Goal: Use online tool/utility: Utilize a website feature to perform a specific function

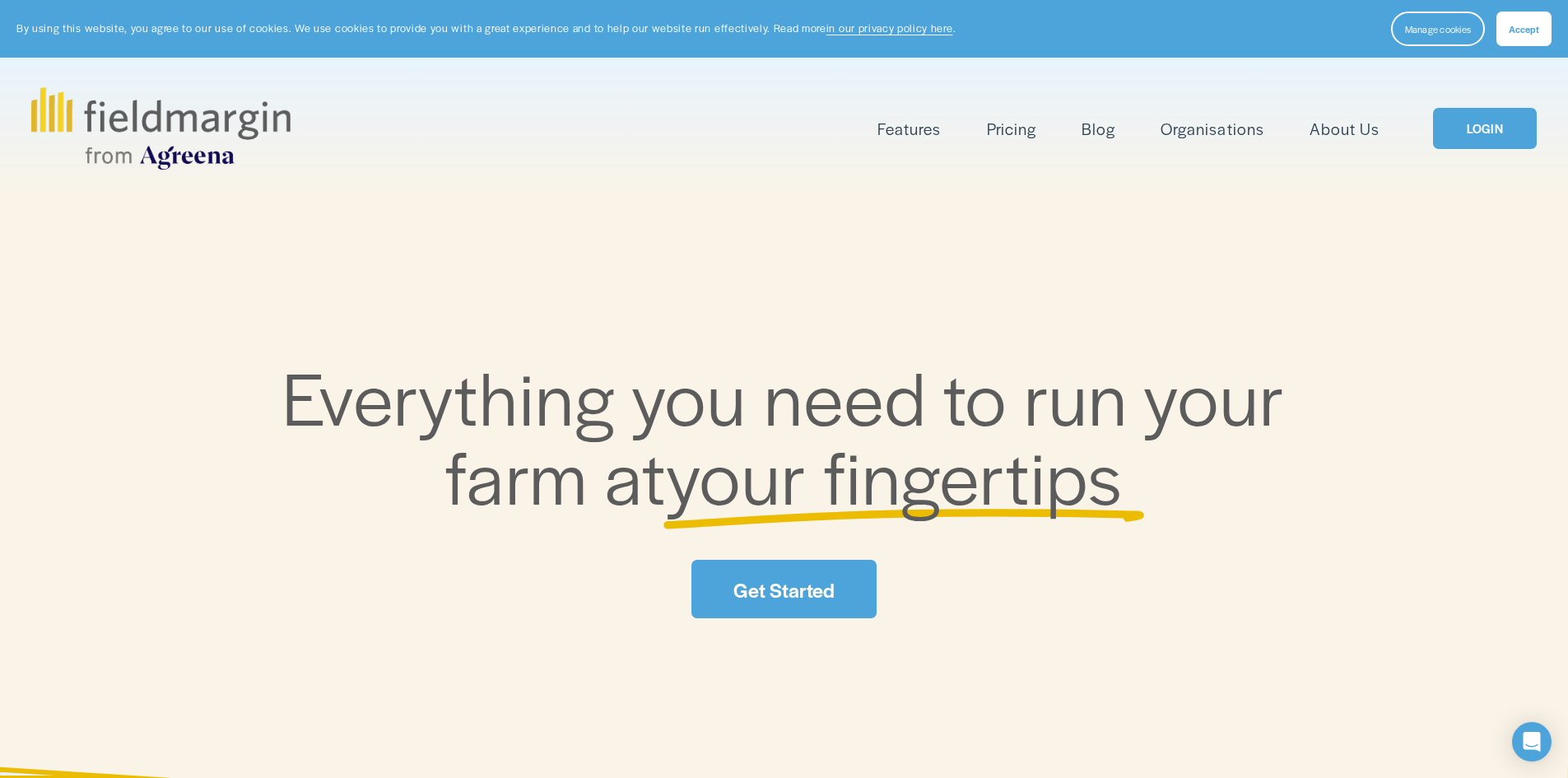
click at [1488, 133] on link "LOGIN" at bounding box center [1484, 129] width 104 height 42
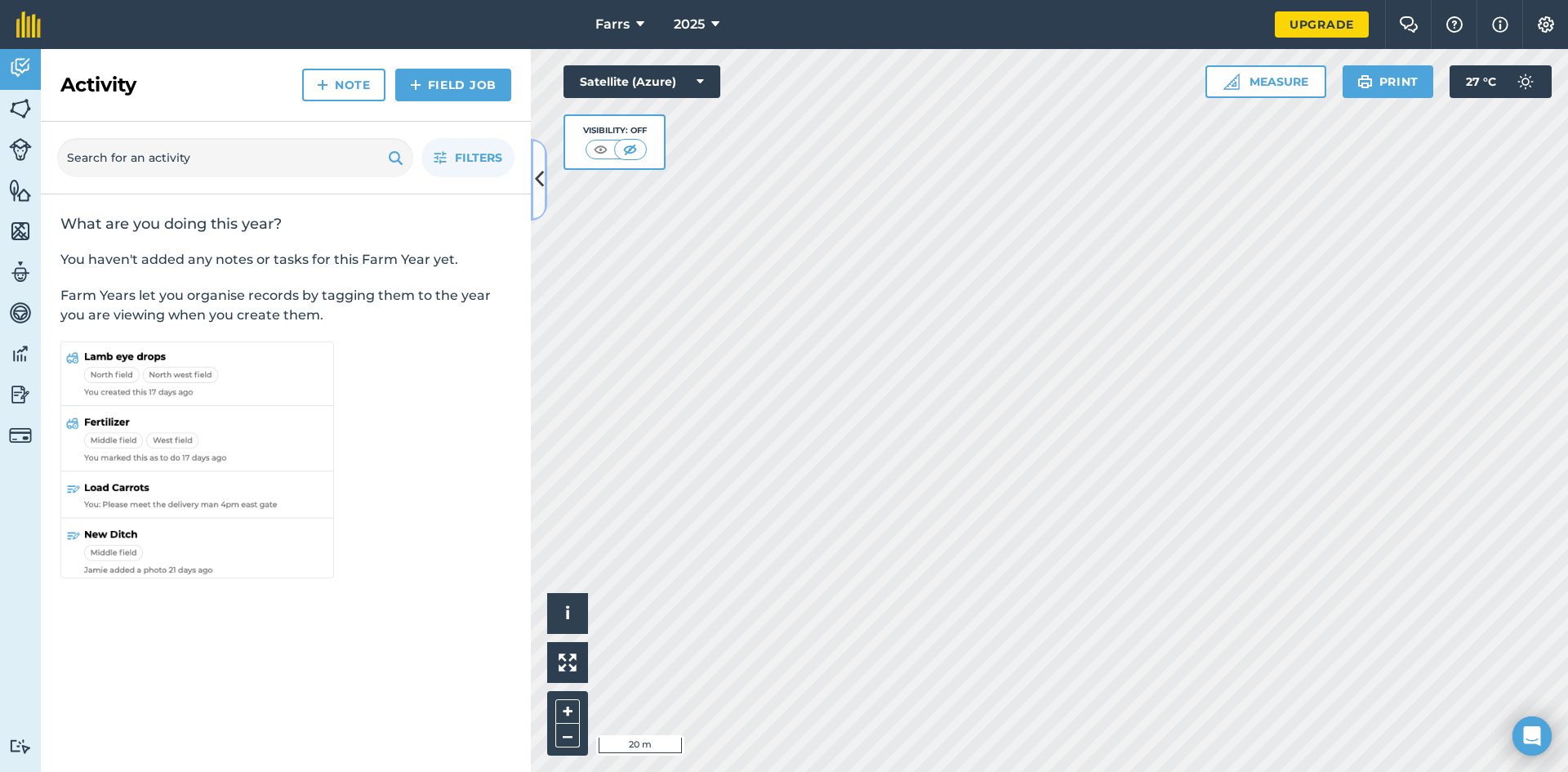
click at [538, 172] on icon at bounding box center [539, 179] width 9 height 29
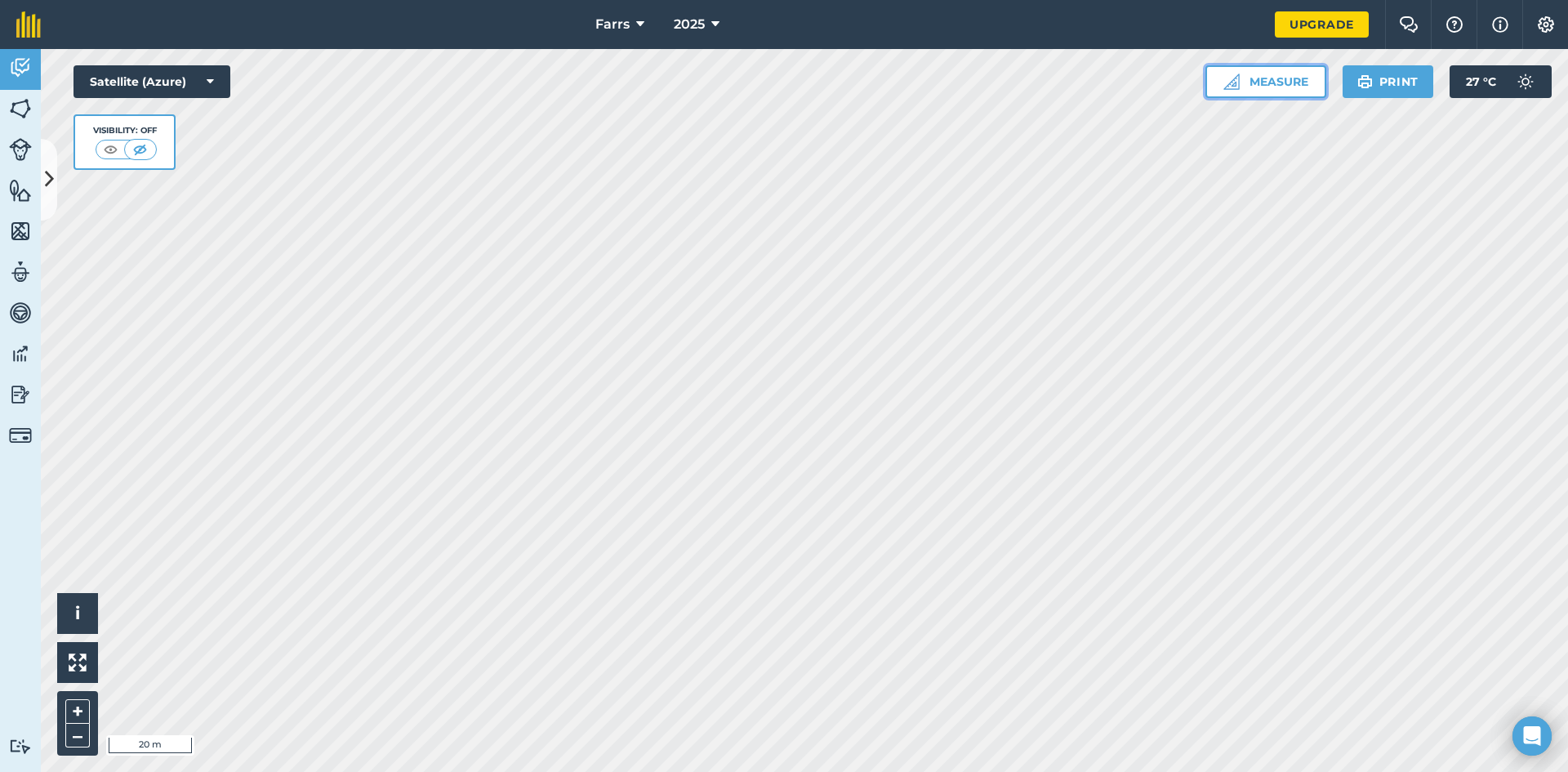
click at [1284, 87] on button "Measure" at bounding box center [1265, 81] width 121 height 33
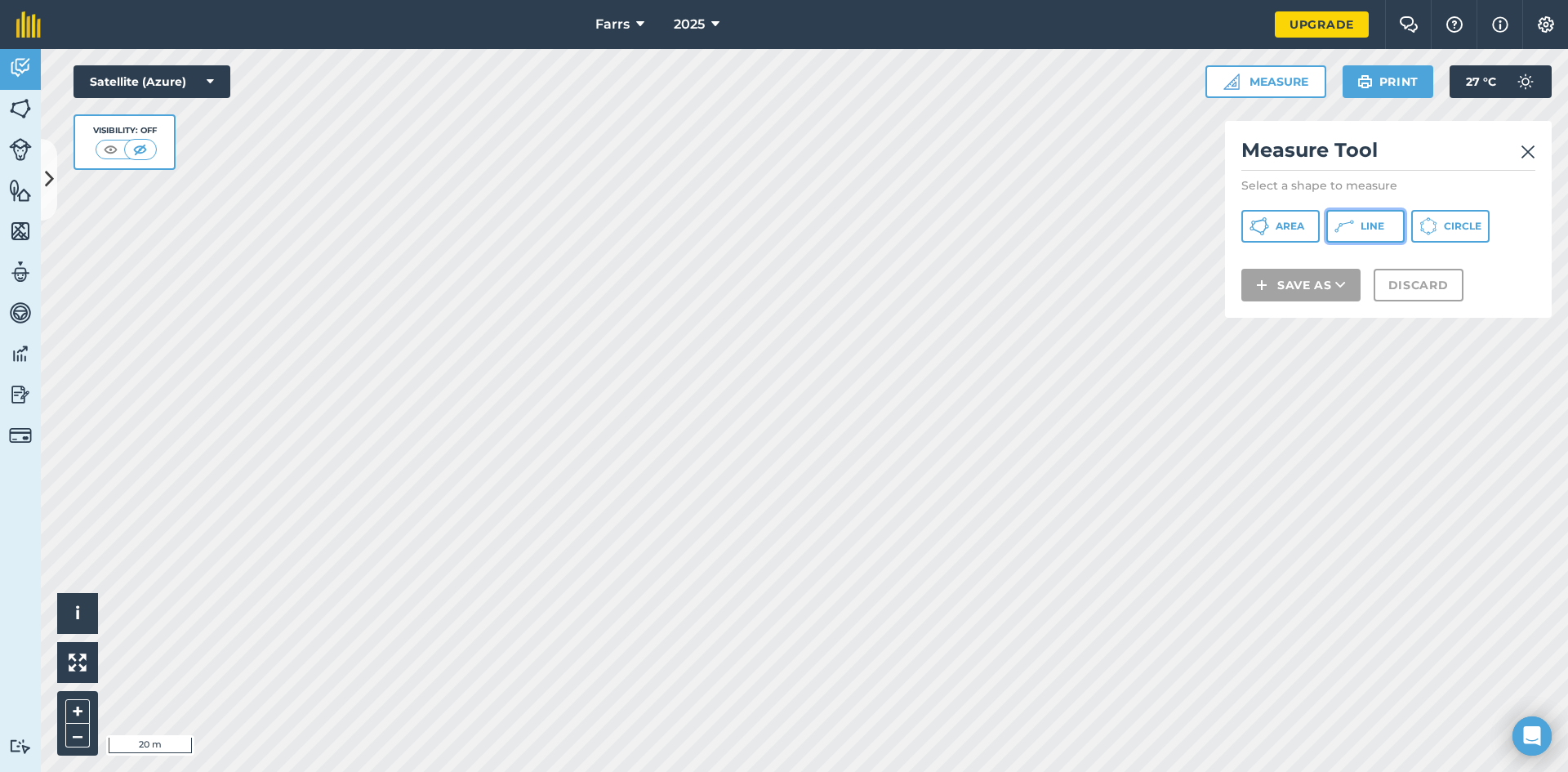
click at [1269, 225] on icon at bounding box center [1260, 226] width 20 height 20
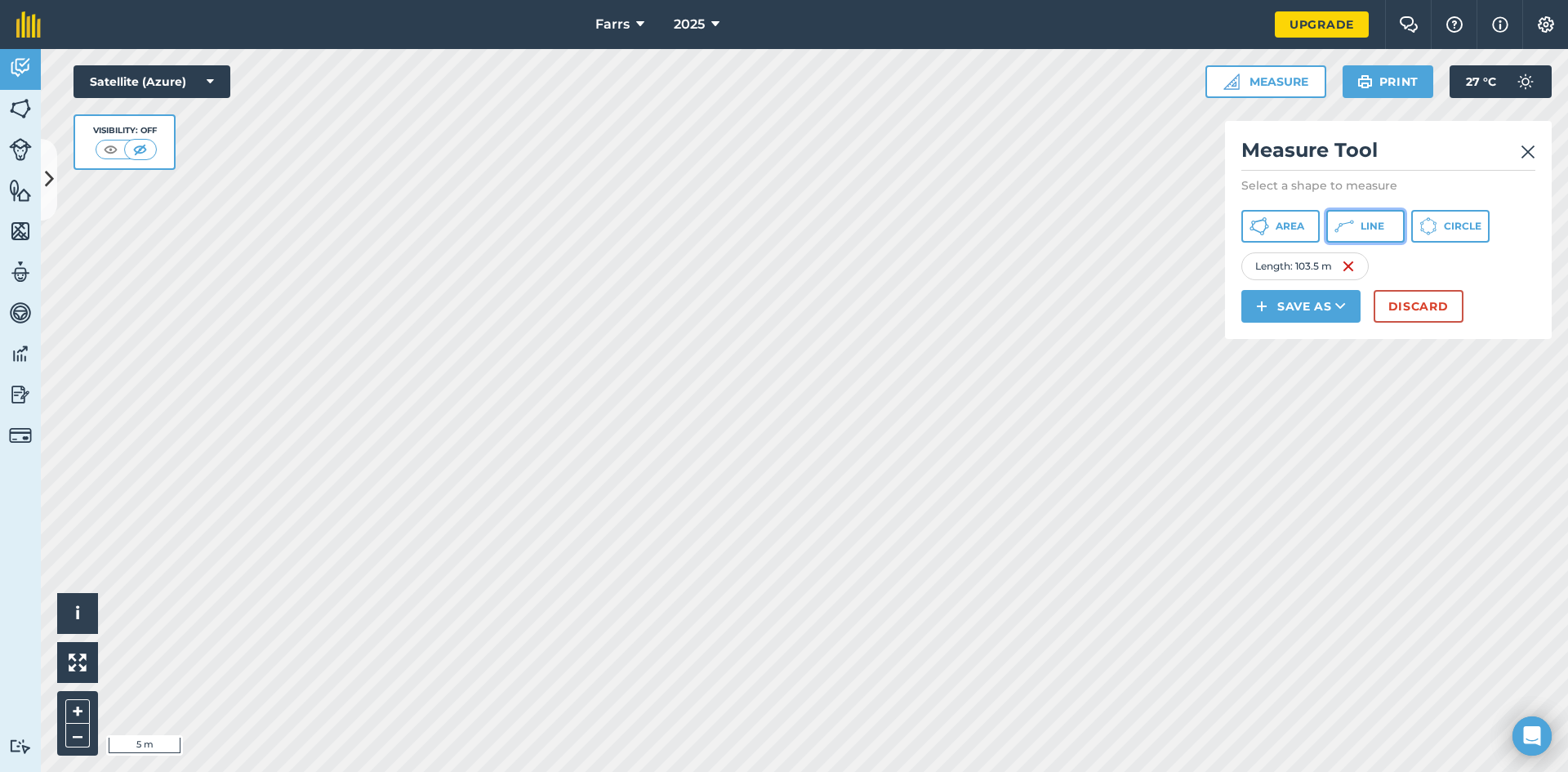
click at [1397, 228] on button "Line" at bounding box center [1365, 225] width 78 height 33
click at [1472, 268] on img at bounding box center [1466, 266] width 13 height 20
drag, startPoint x: 1279, startPoint y: 231, endPoint x: 1238, endPoint y: 242, distance: 42.4
click at [1280, 231] on span "Area" at bounding box center [1289, 225] width 29 height 13
click at [1288, 224] on span "Area" at bounding box center [1289, 225] width 29 height 13
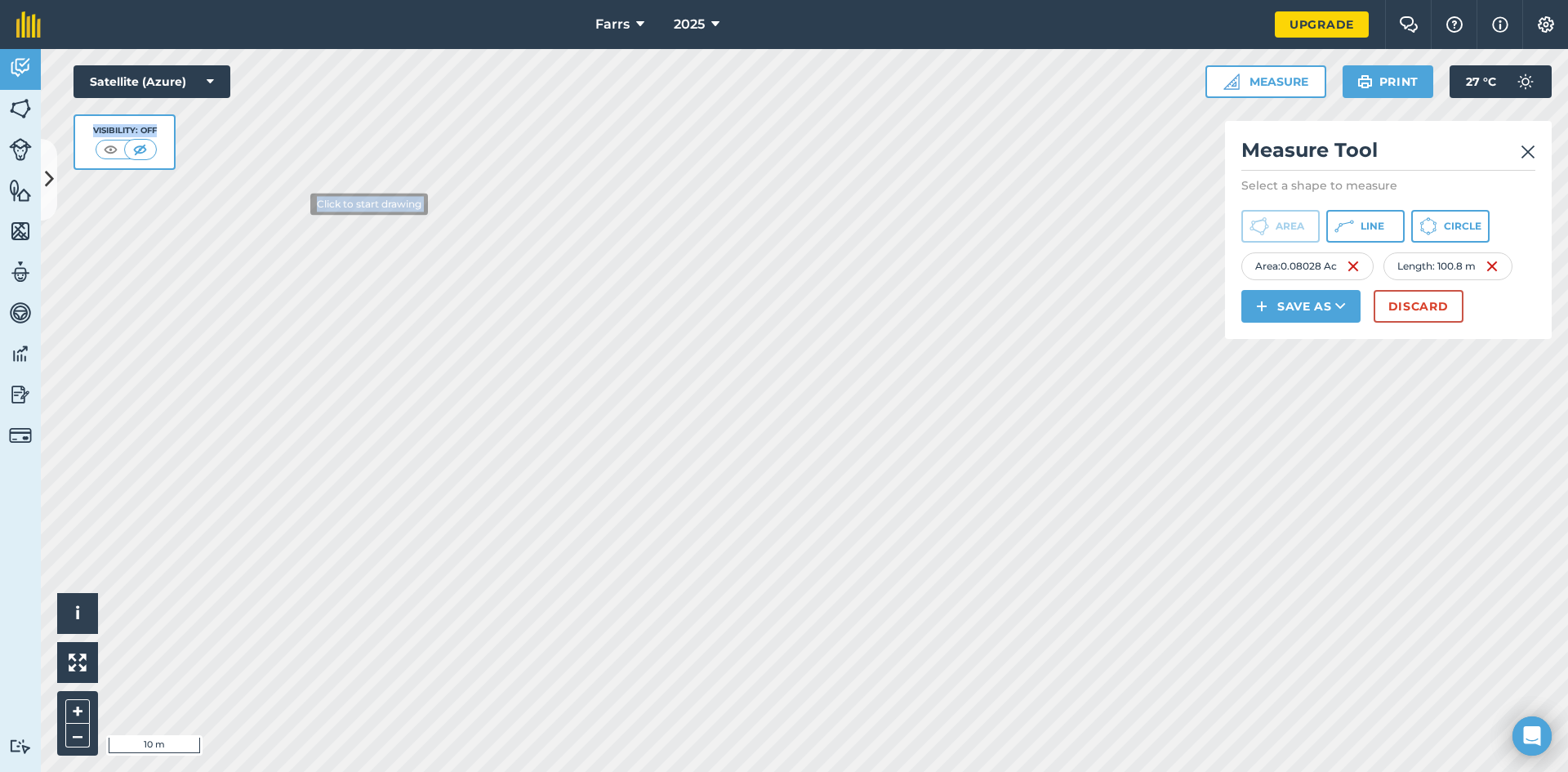
click at [294, 186] on div "Click to start drawing i © 2025 TomTom, Microsoft 10 m + – Satellite (Azure) Vi…" at bounding box center [804, 410] width 1527 height 723
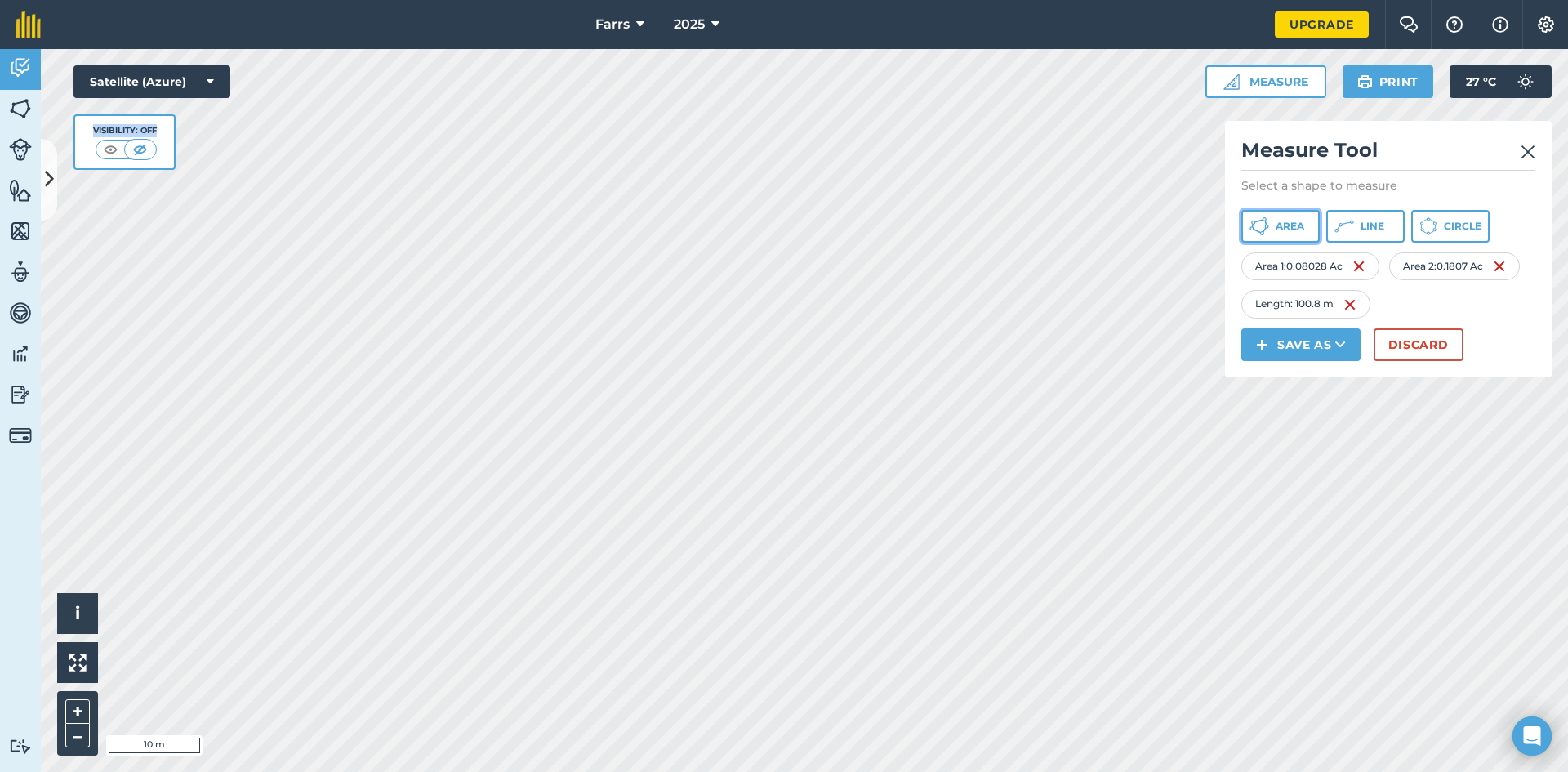
click at [1298, 226] on span "Area" at bounding box center [1289, 225] width 29 height 13
click at [1289, 229] on span "Area" at bounding box center [1289, 225] width 29 height 13
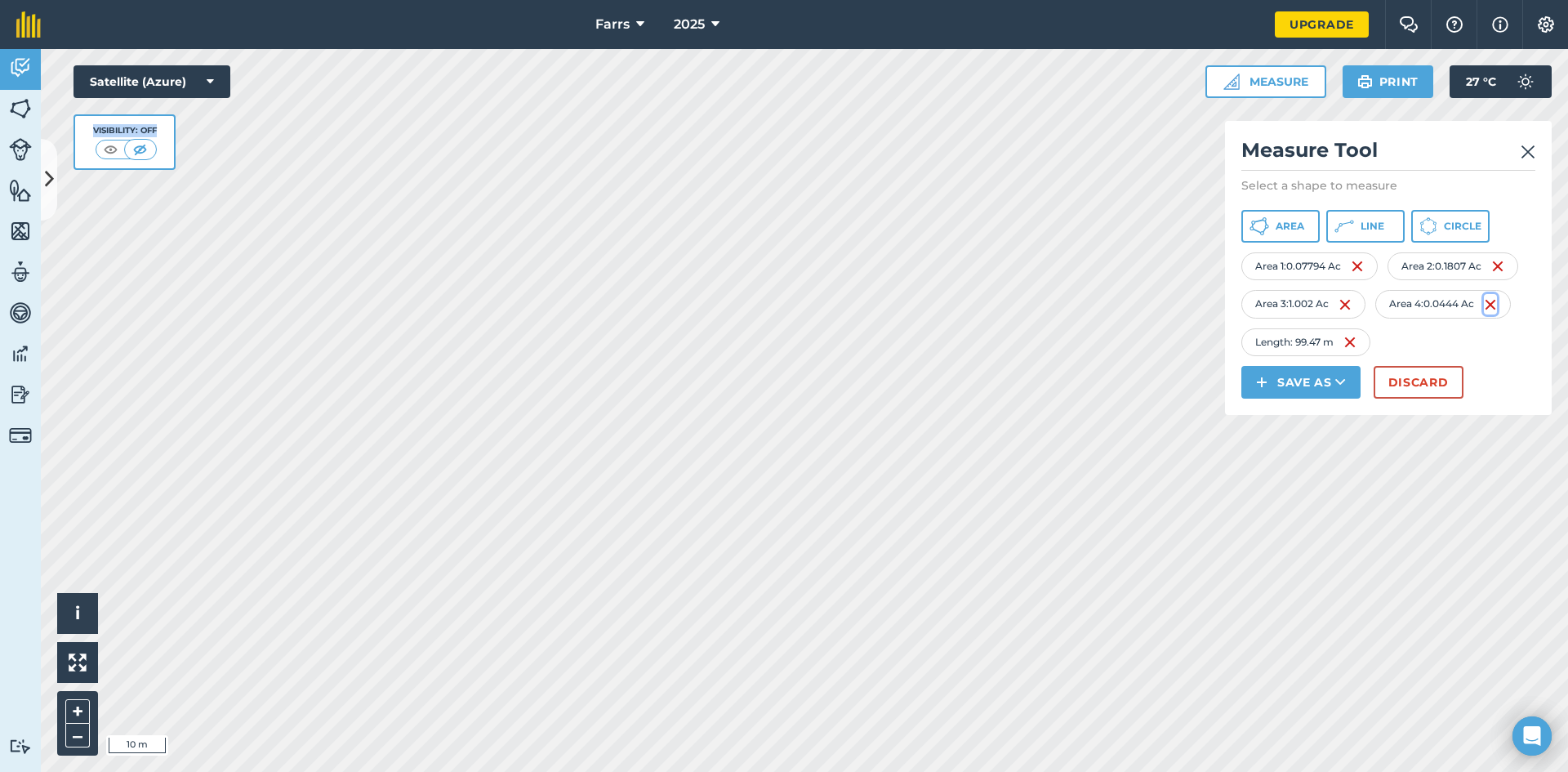
click at [1492, 302] on img at bounding box center [1490, 304] width 13 height 20
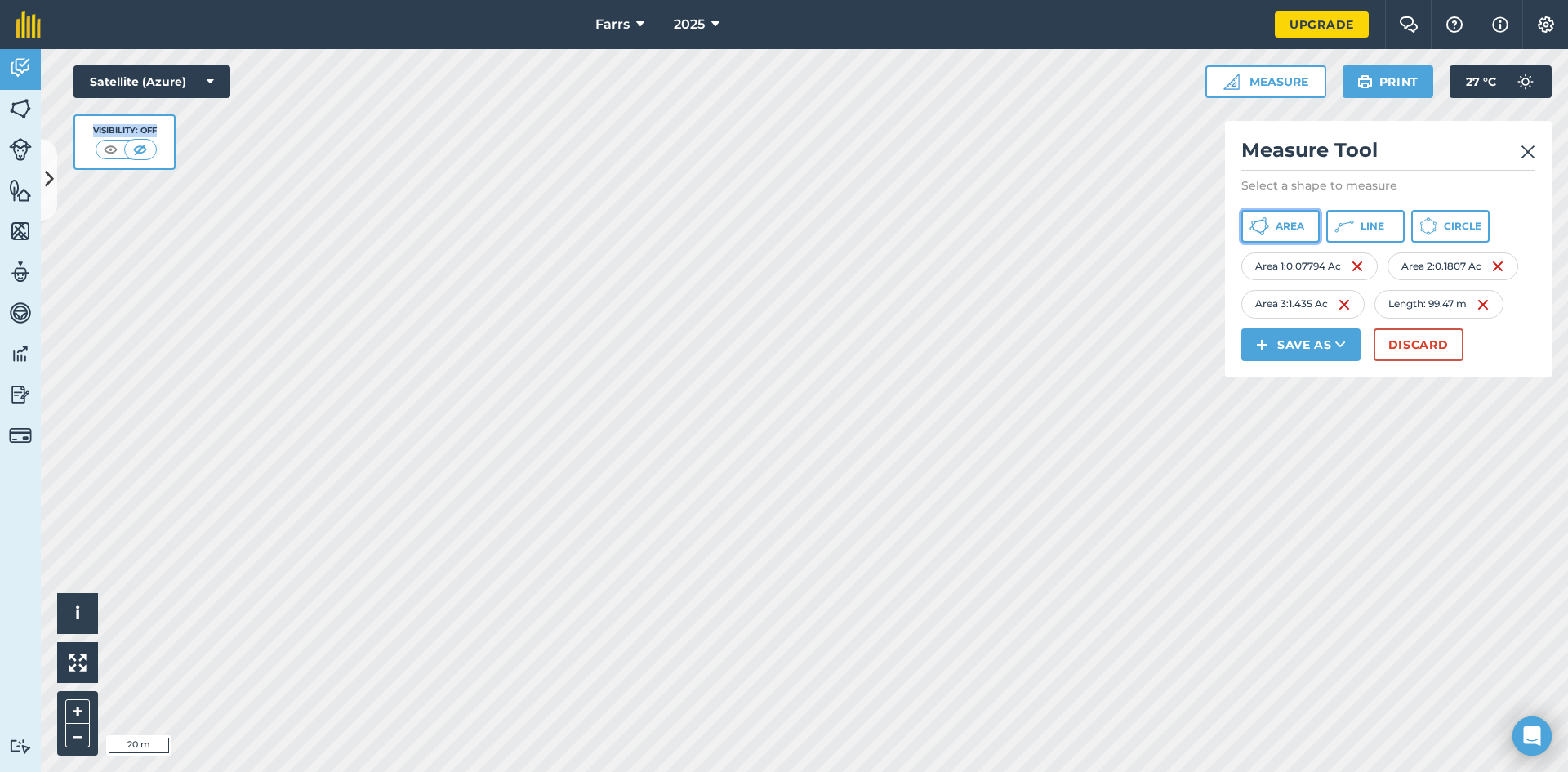
click at [1288, 218] on button "Area" at bounding box center [1280, 225] width 78 height 33
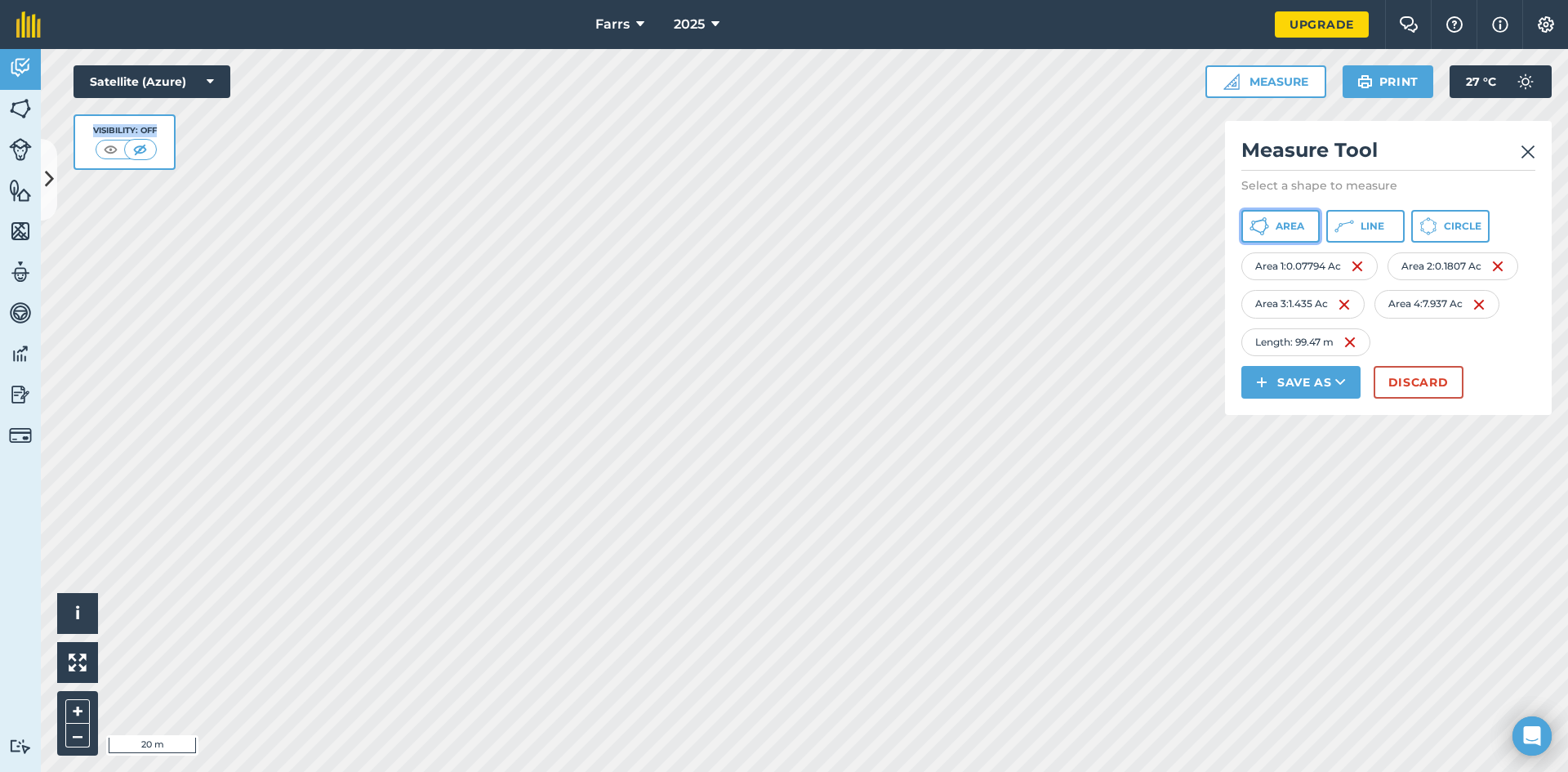
click at [1275, 233] on button "Area" at bounding box center [1280, 225] width 78 height 33
click at [1290, 221] on span "Area" at bounding box center [1289, 225] width 29 height 13
click at [495, 44] on div "Farrs 2025 Upgrade Farm Chat Help Info Settings Map printing is not available o…" at bounding box center [784, 386] width 1568 height 772
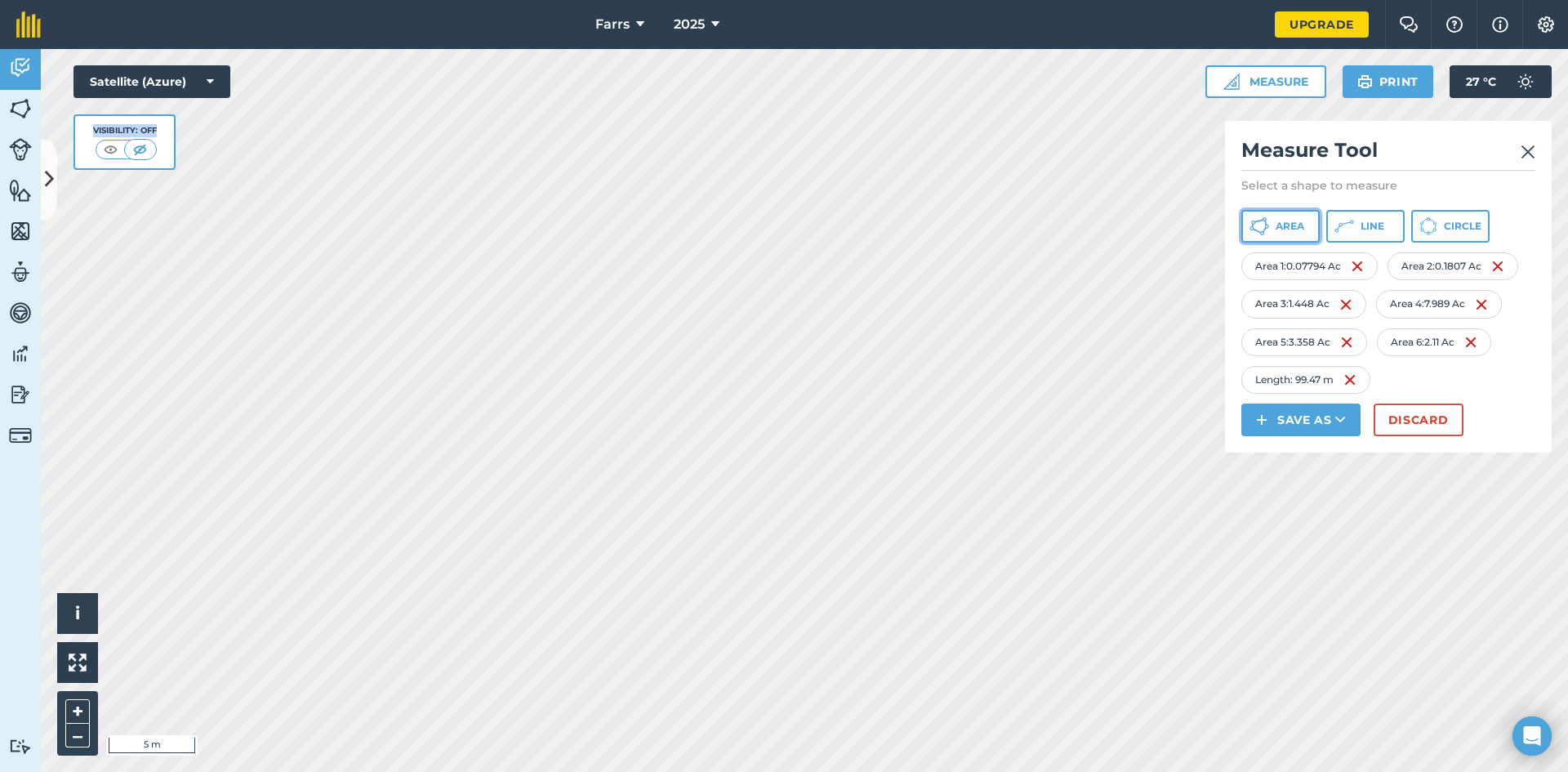
click at [1269, 223] on button "Area" at bounding box center [1280, 225] width 78 height 33
click at [1362, 380] on img at bounding box center [1358, 380] width 13 height 20
click at [1273, 330] on div "Click to start drawing i © 2025 TomTom, Microsoft 20 m + – Satellite (Azure) Vi…" at bounding box center [804, 410] width 1527 height 723
click at [1289, 226] on span "Area" at bounding box center [1289, 225] width 29 height 13
click at [1530, 146] on img at bounding box center [1527, 152] width 15 height 20
